Goal: Task Accomplishment & Management: Use online tool/utility

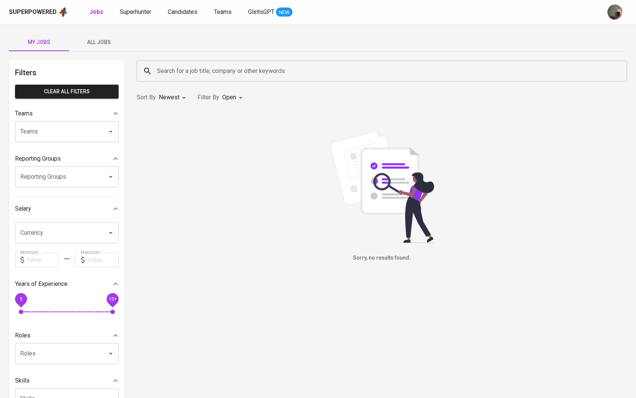
click at [146, 17] on div "Superpowered Jobs Superhunter Candidates Teams GlintsGPT NEW" at bounding box center [306, 11] width 594 height 11
click at [144, 14] on span "Superhunter" at bounding box center [136, 11] width 32 height 7
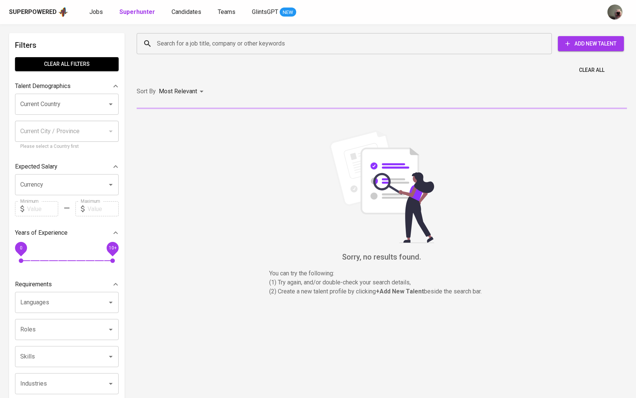
click at [179, 48] on input "Search for a job title, company or other keywords" at bounding box center [346, 43] width 382 height 14
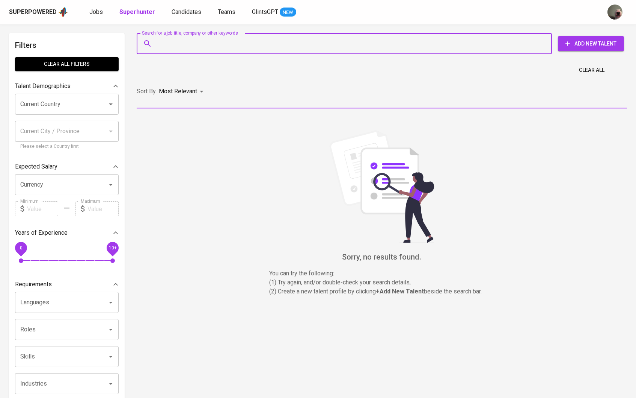
paste input "[URL][DOMAIN_NAME]"
type input "[URL][DOMAIN_NAME]"
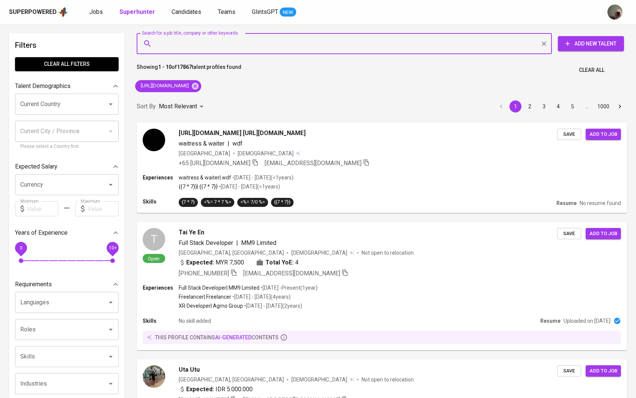
paste input "[PERSON_NAME]"
type input "[PERSON_NAME]"
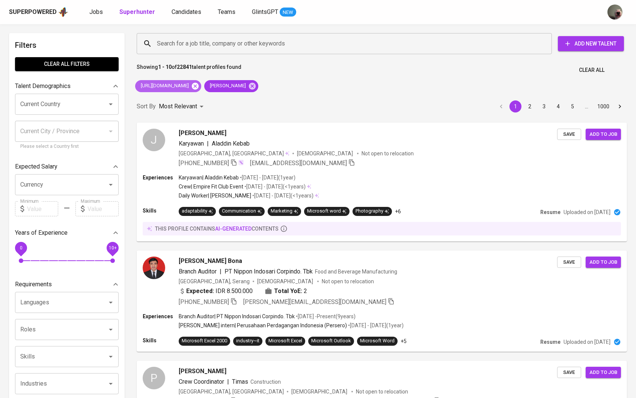
click at [199, 84] on icon at bounding box center [195, 85] width 7 height 7
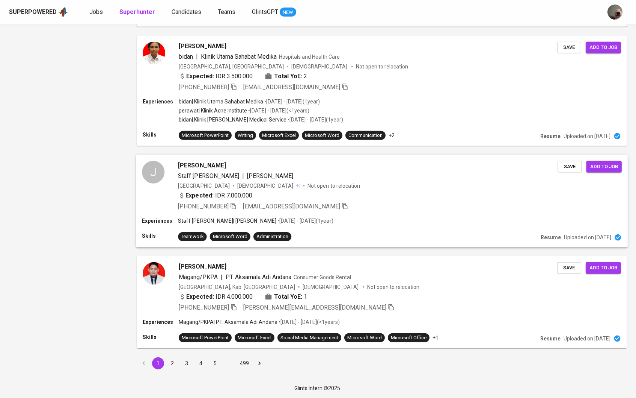
scroll to position [857, 0]
